Goal: Information Seeking & Learning: Learn about a topic

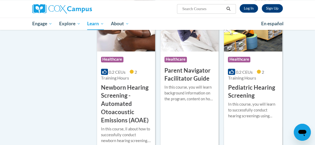
scroll to position [244, 0]
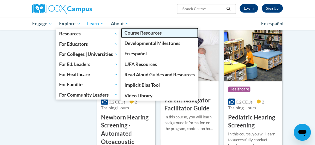
click at [136, 34] on span "Course Resources" at bounding box center [142, 33] width 37 height 6
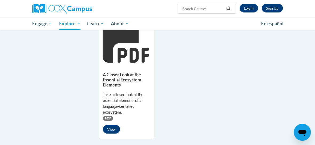
scroll to position [440, 0]
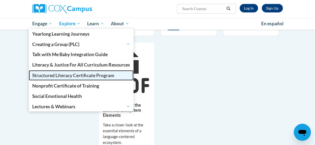
click at [50, 78] on span "Structured Literacy Certificate Program" at bounding box center [73, 76] width 82 height 6
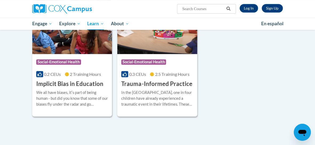
scroll to position [97, 0]
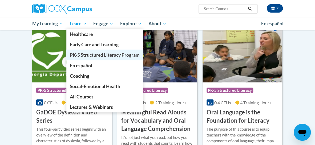
click at [101, 53] on span "PK-5 Structured Literacy Program" at bounding box center [105, 55] width 70 height 6
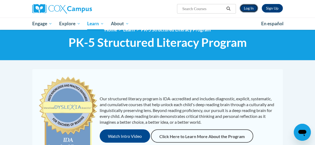
click at [247, 8] on link "Log In" at bounding box center [248, 8] width 18 height 9
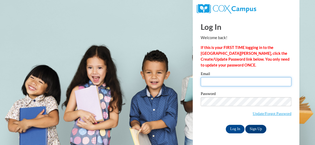
click at [225, 81] on input "Email" at bounding box center [246, 81] width 91 height 9
type input "[EMAIL_ADDRESS][DOMAIN_NAME]"
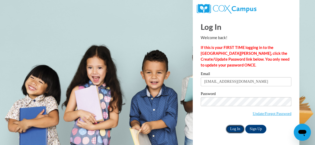
click at [234, 128] on input "Log In" at bounding box center [235, 129] width 19 height 9
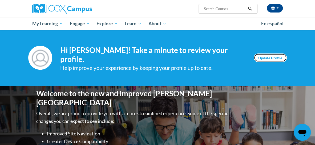
click at [262, 56] on link "Update Profile" at bounding box center [270, 58] width 33 height 9
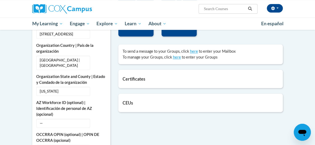
scroll to position [165, 0]
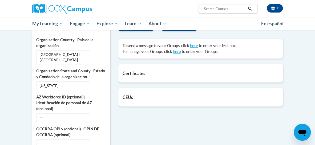
click at [132, 76] on div "Certificates List of certificates granted upon completion of activities GaDOE […" at bounding box center [200, 73] width 164 height 18
click at [135, 71] on h5 "Certificates" at bounding box center [200, 73] width 156 height 5
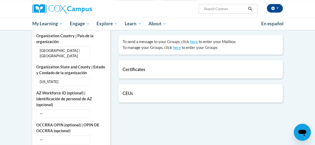
scroll to position [149, 0]
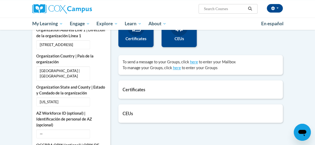
click at [128, 111] on h5 "CEUs" at bounding box center [200, 113] width 156 height 5
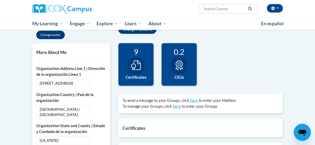
scroll to position [59, 0]
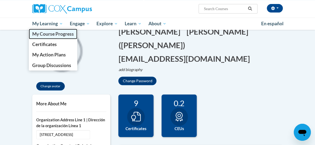
click at [45, 35] on span "My Course Progress" at bounding box center [53, 34] width 42 height 6
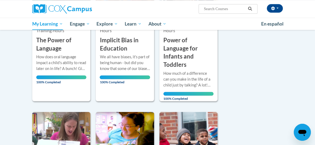
scroll to position [311, 0]
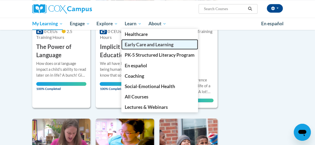
click at [128, 43] on span "Early Care and Learning" at bounding box center [149, 45] width 49 height 6
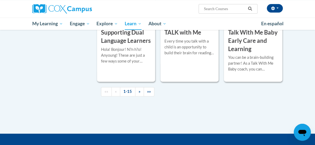
scroll to position [870, 0]
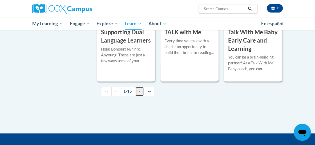
click at [139, 89] on span "»" at bounding box center [139, 91] width 2 height 5
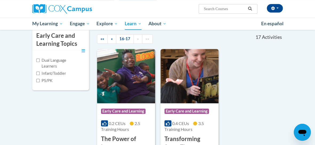
scroll to position [95, 0]
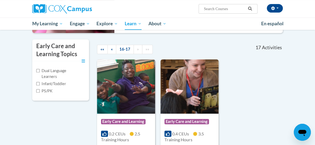
click at [51, 92] on label "PS/PK" at bounding box center [44, 91] width 16 height 6
click at [40, 92] on input "PS/PK" at bounding box center [37, 90] width 3 height 3
checkbox input "true"
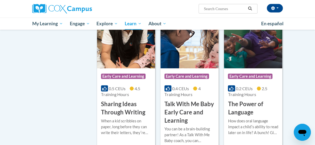
scroll to position [454, 0]
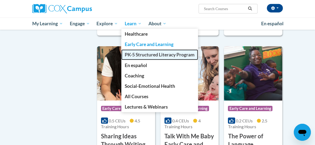
click at [135, 55] on span "PK-5 Structured Literacy Program" at bounding box center [160, 55] width 70 height 6
